Goal: Task Accomplishment & Management: Complete application form

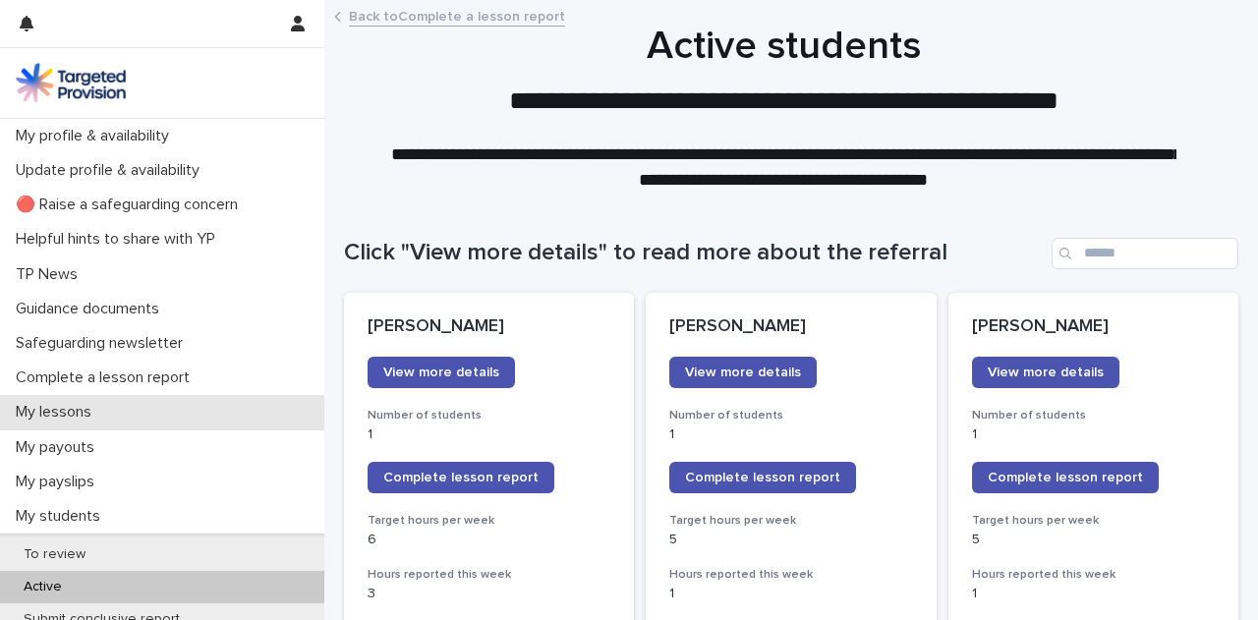
click at [104, 398] on div "My lessons" at bounding box center [162, 412] width 324 height 34
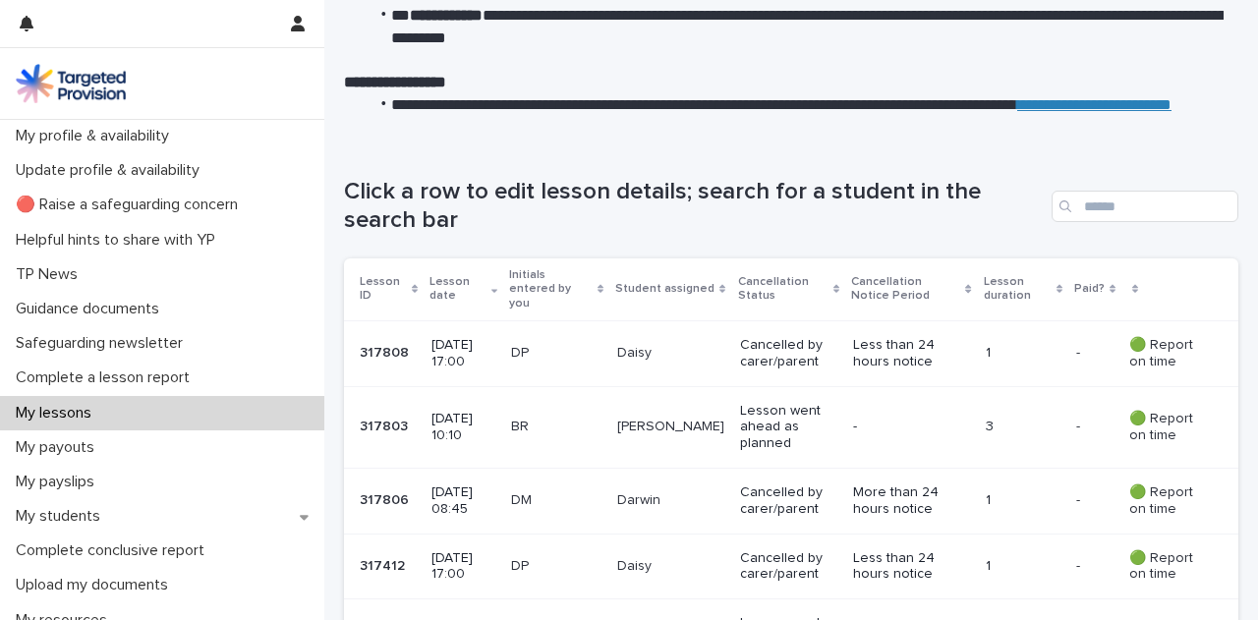
scroll to position [157, 0]
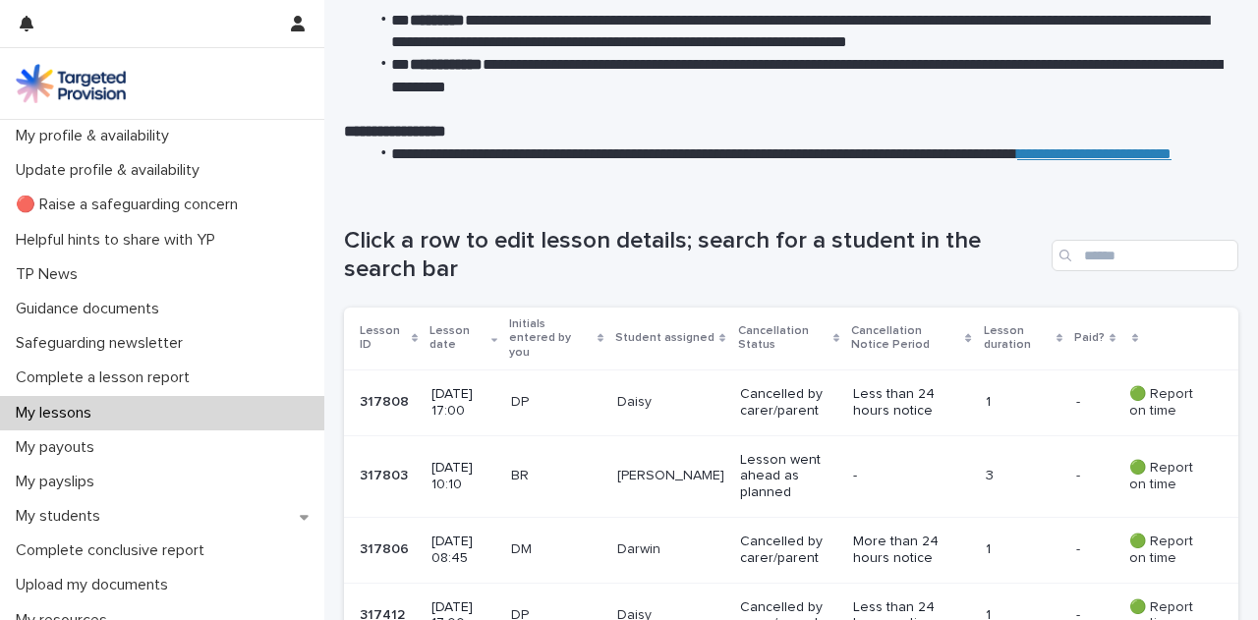
click at [763, 483] on p "Lesson went ahead as planned" at bounding box center [788, 476] width 97 height 49
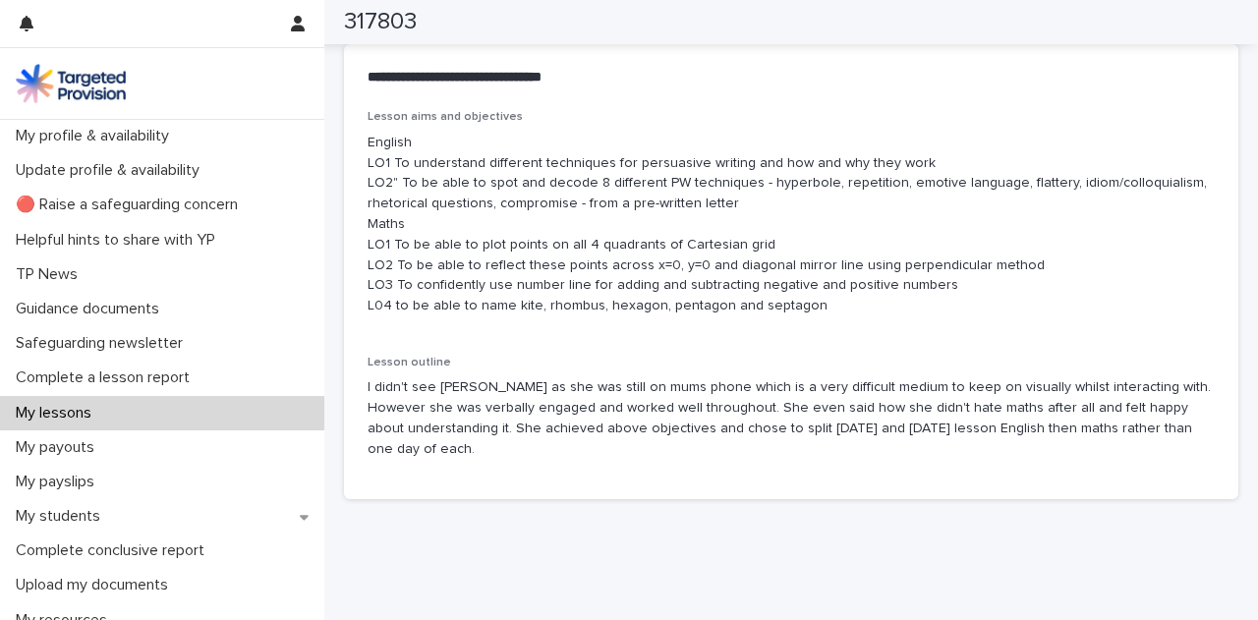
scroll to position [1142, 0]
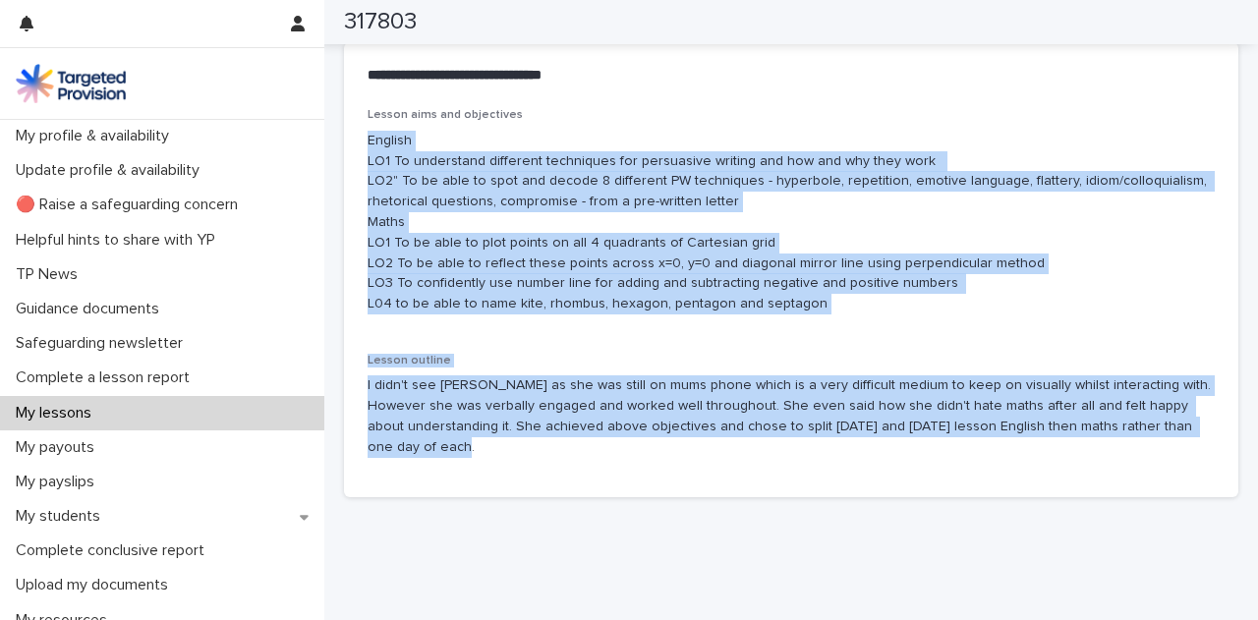
drag, startPoint x: 1197, startPoint y: 438, endPoint x: 371, endPoint y: 145, distance: 877.4
click at [371, 145] on div "Lesson aims and objectives English LO1 To understand different techniques for p…" at bounding box center [791, 290] width 847 height 365
copy div "English LO1 To understand different techniques for persuasive writing and how a…"
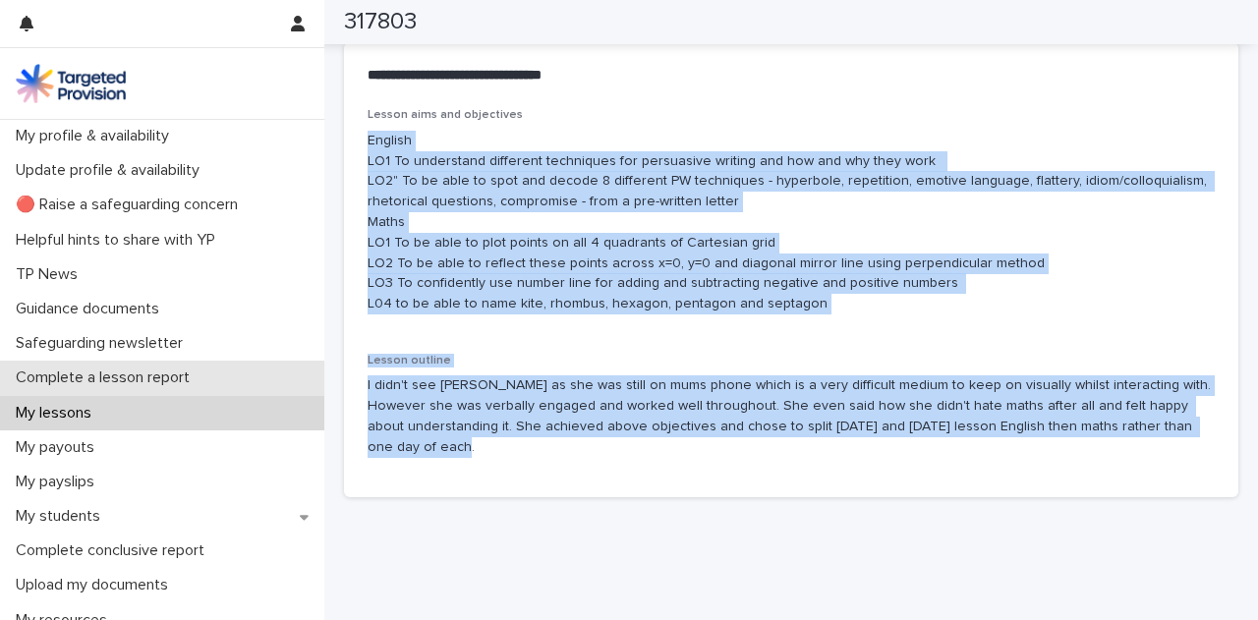
click at [161, 380] on p "Complete a lesson report" at bounding box center [107, 378] width 198 height 19
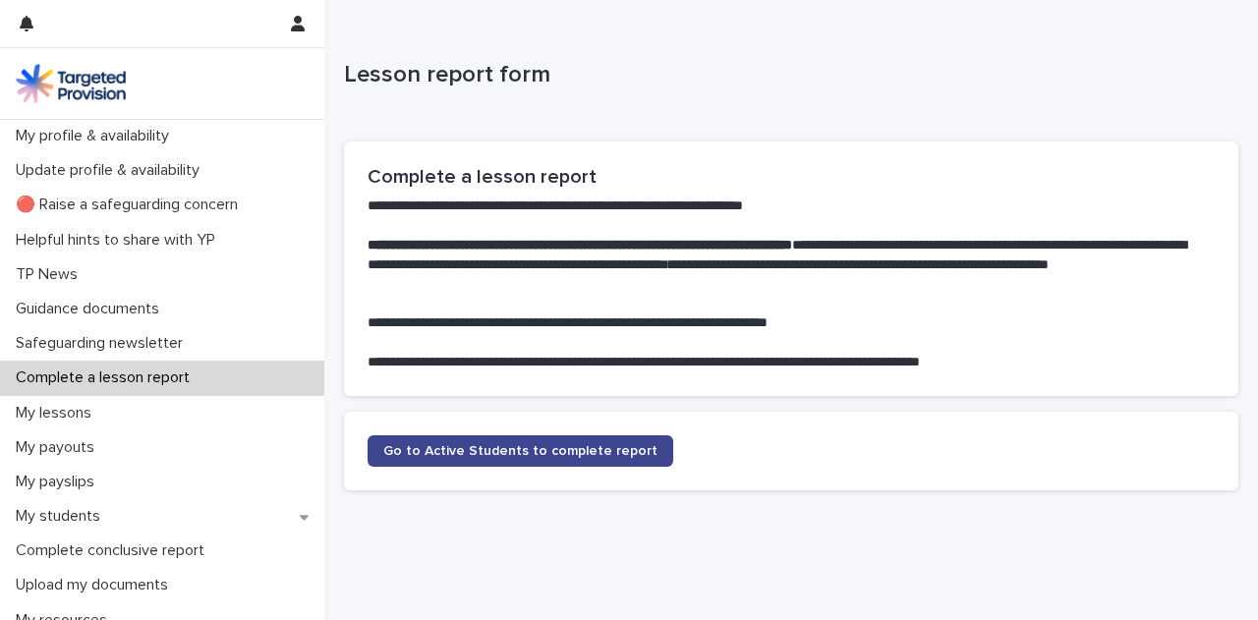
click at [466, 456] on span "Go to Active Students to complete report" at bounding box center [520, 451] width 274 height 14
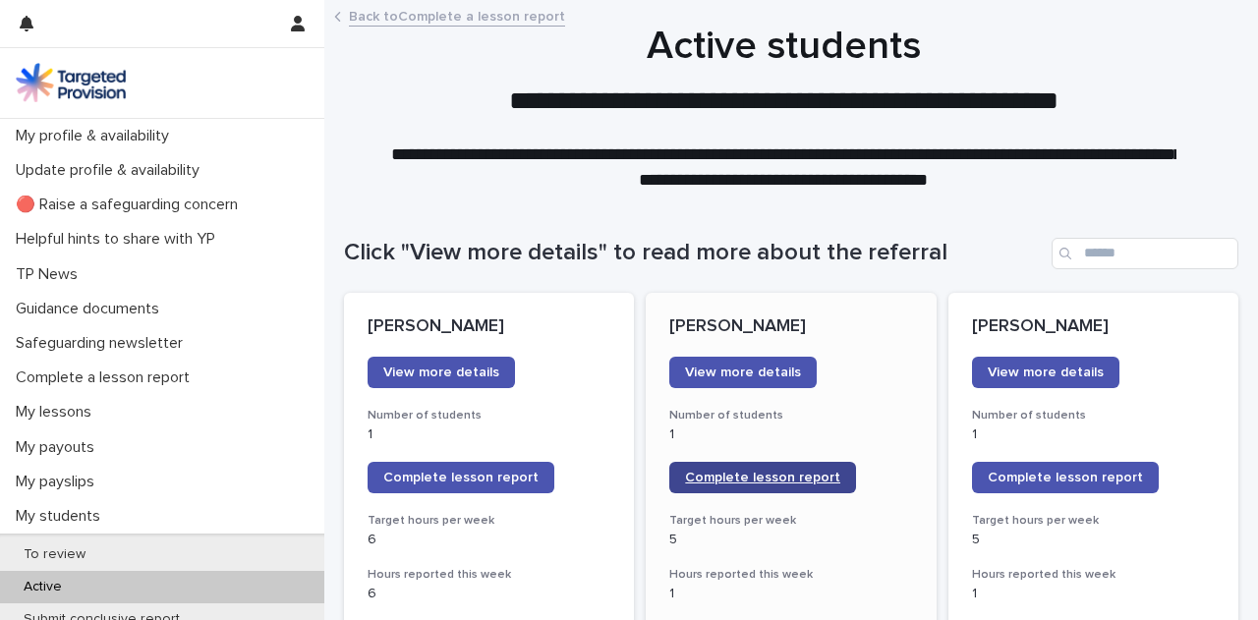
click at [775, 485] on link "Complete lesson report" at bounding box center [762, 477] width 187 height 31
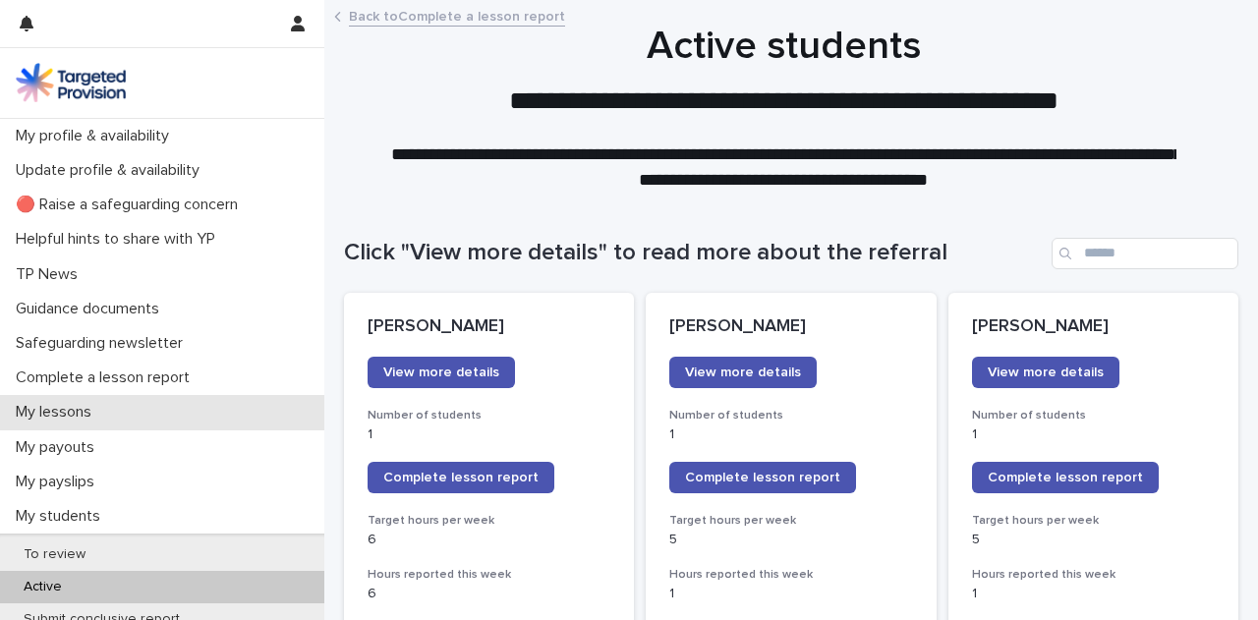
click at [142, 414] on div "My lessons" at bounding box center [162, 412] width 324 height 34
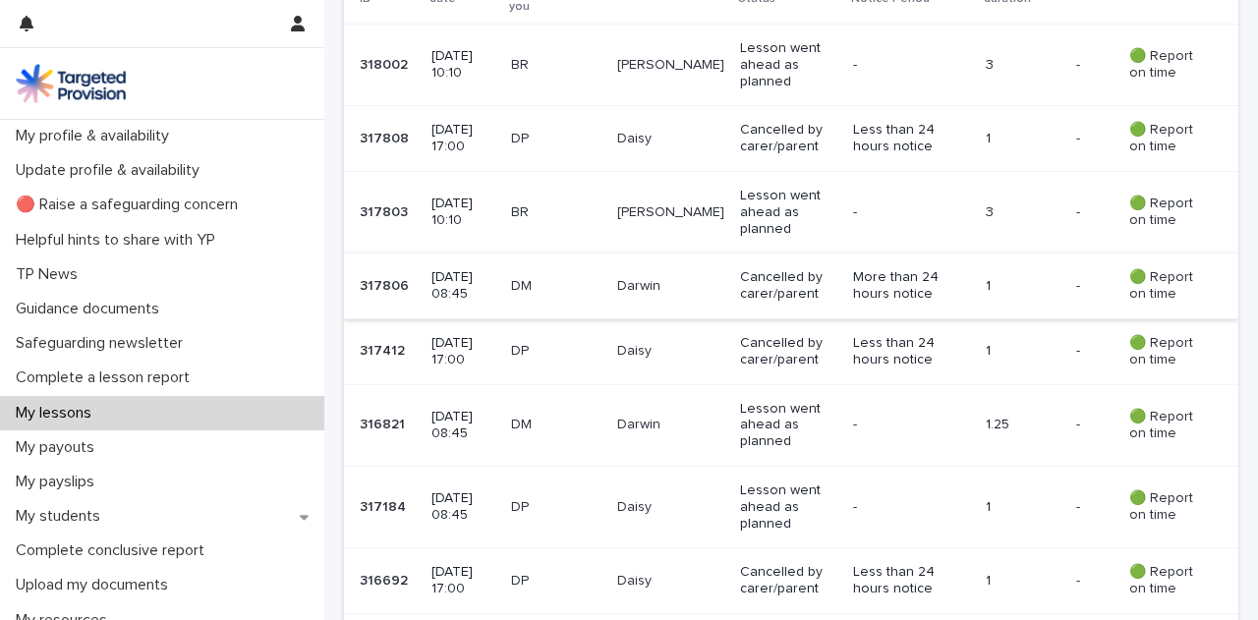
scroll to position [509, 0]
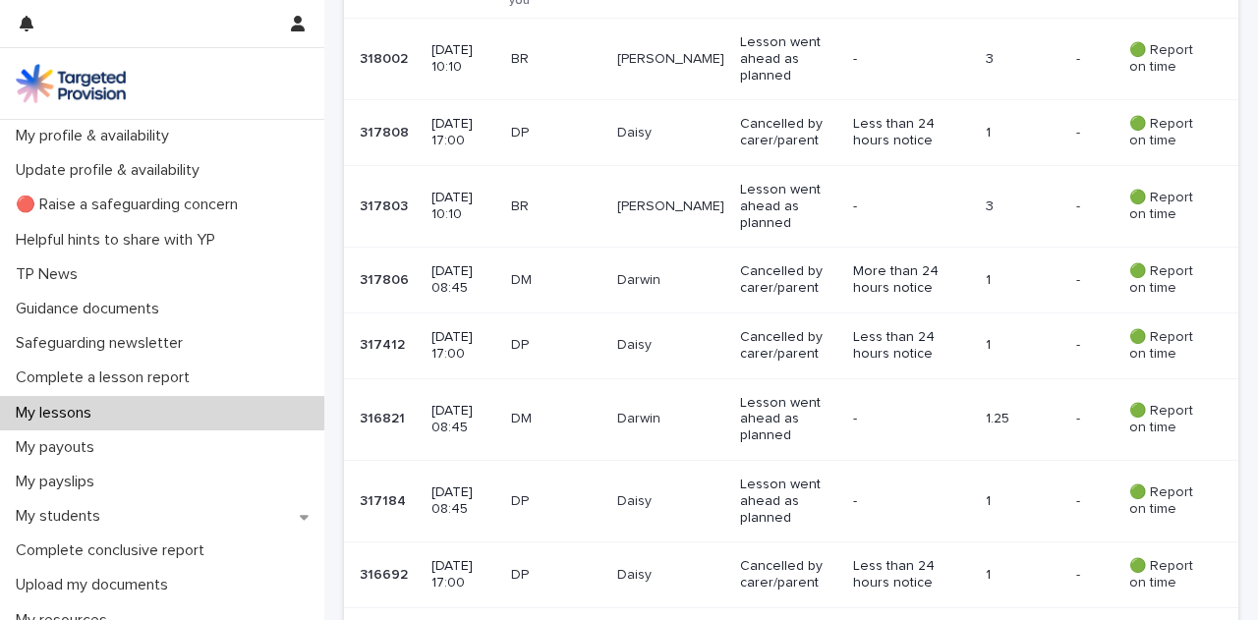
click at [1122, 400] on td "🟢 Report on time" at bounding box center [1180, 419] width 117 height 82
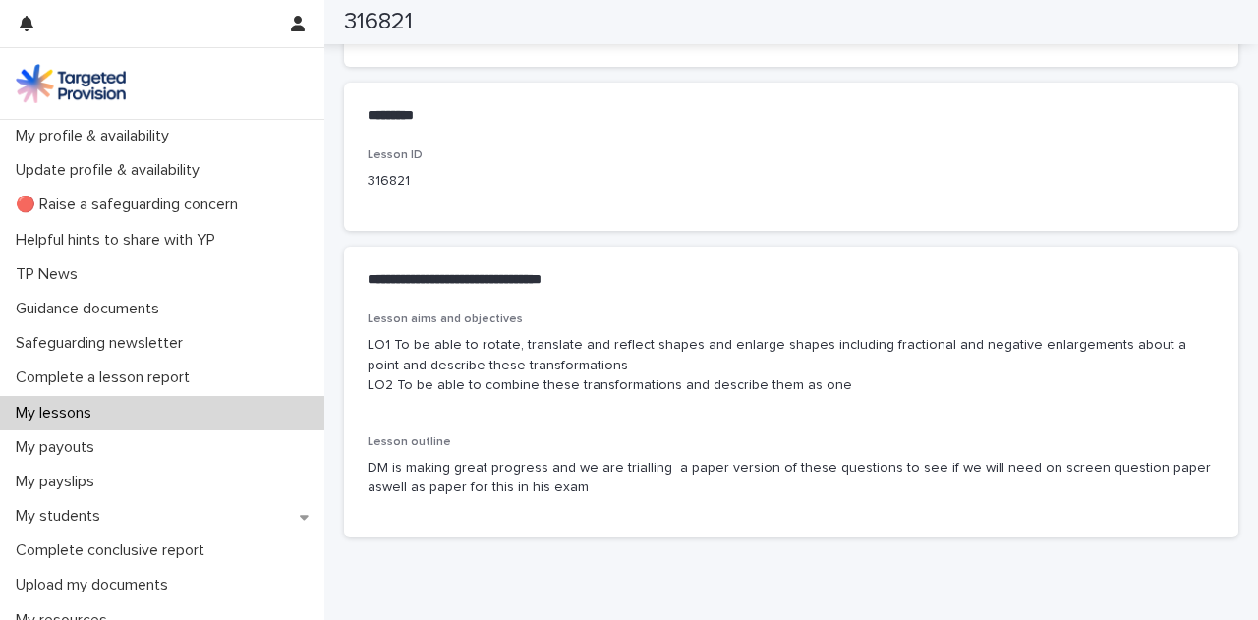
scroll to position [946, 0]
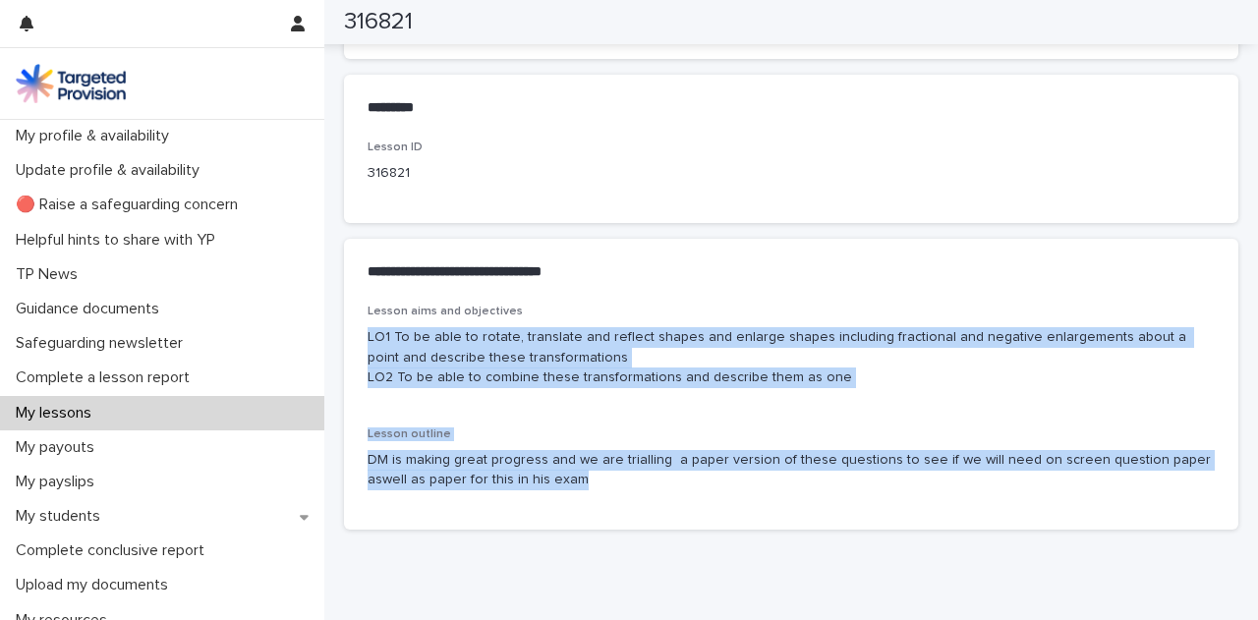
drag, startPoint x: 634, startPoint y: 455, endPoint x: 367, endPoint y: 339, distance: 291.5
click at [367, 339] on div "Lesson aims and objectives LO1 To be able to rotate, translate and reflect shap…" at bounding box center [791, 417] width 895 height 225
copy div "LO1 To be able to rotate, translate and reflect shapes and enlarge shapes inclu…"
